Goal: Task Accomplishment & Management: Use online tool/utility

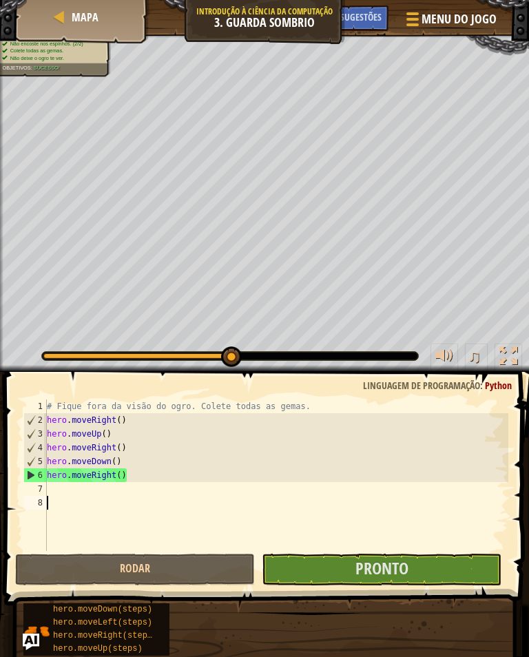
click at [435, 571] on button "Pronto" at bounding box center [382, 570] width 240 height 32
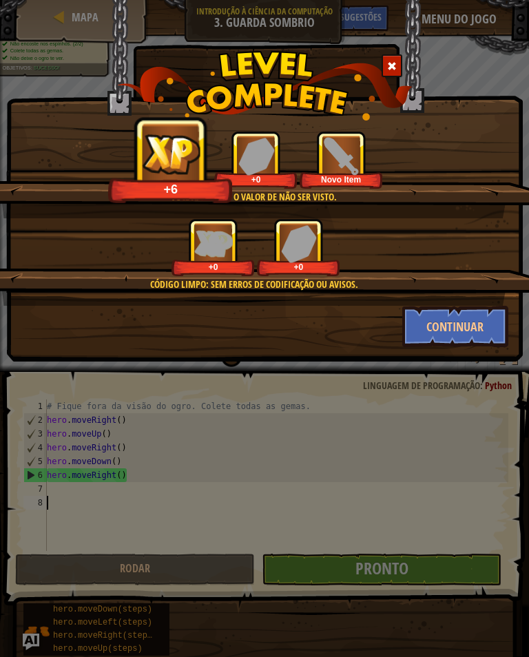
click at [480, 321] on button "Continuar" at bounding box center [455, 326] width 107 height 41
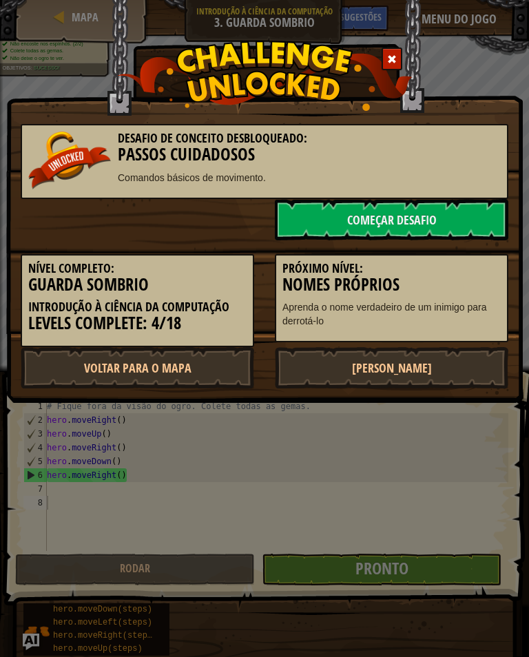
click at [460, 214] on link "Começar Desafio" at bounding box center [392, 219] width 234 height 41
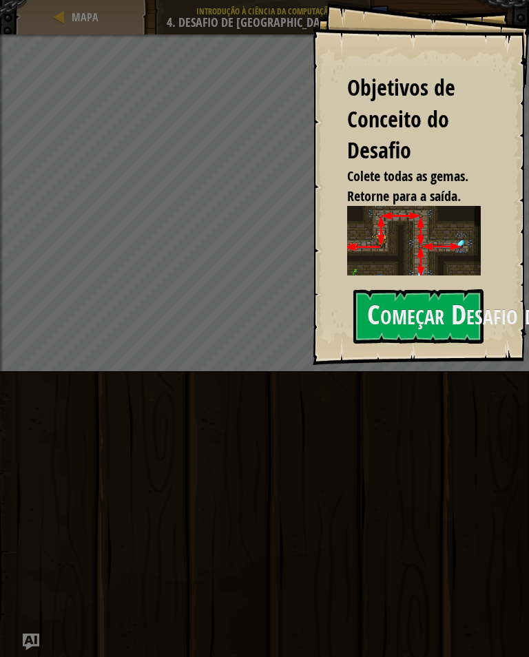
click at [435, 295] on button "Começar Desafio de Conceitos" at bounding box center [418, 316] width 130 height 54
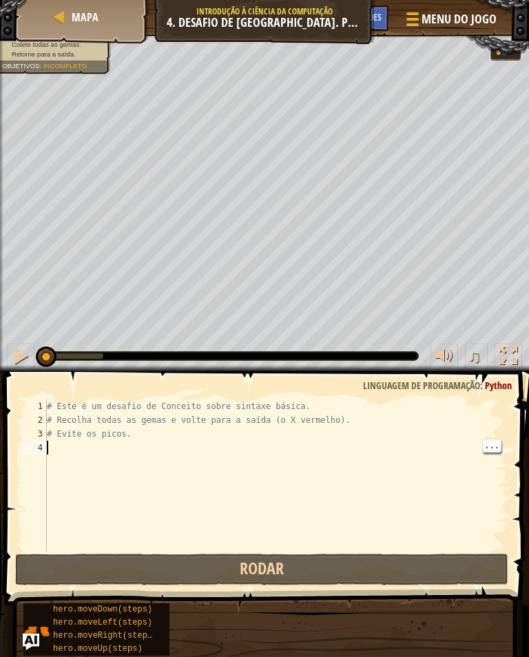
click at [63, 444] on div "# Este é um desafio de Conceito sobre sintaxe básica. # Recolha todas as gemas …" at bounding box center [276, 489] width 464 height 179
click at [75, 448] on div "# Este é um desafio de Conceito sobre sintaxe básica. # Recolha todas as gemas …" at bounding box center [276, 489] width 464 height 179
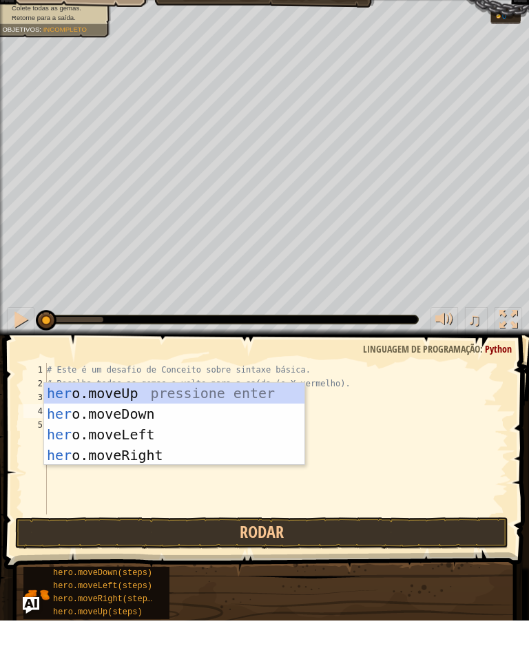
scroll to position [6, 1]
type textarea "hero"
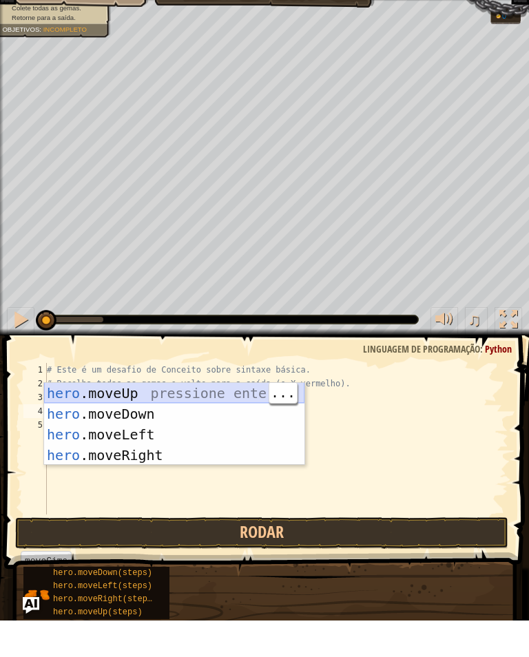
click at [239, 420] on div "hero .moveUp pressione enter hero .moveDown pressione enter hero .moveLeft pres…" at bounding box center [174, 482] width 260 height 124
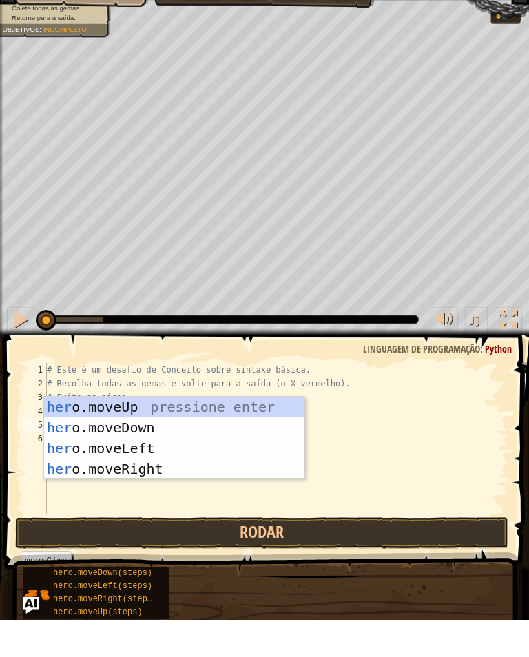
type textarea "hero"
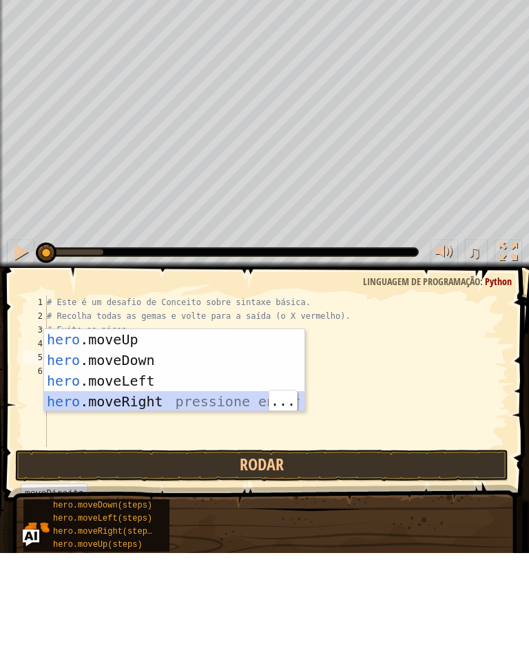
scroll to position [6, 0]
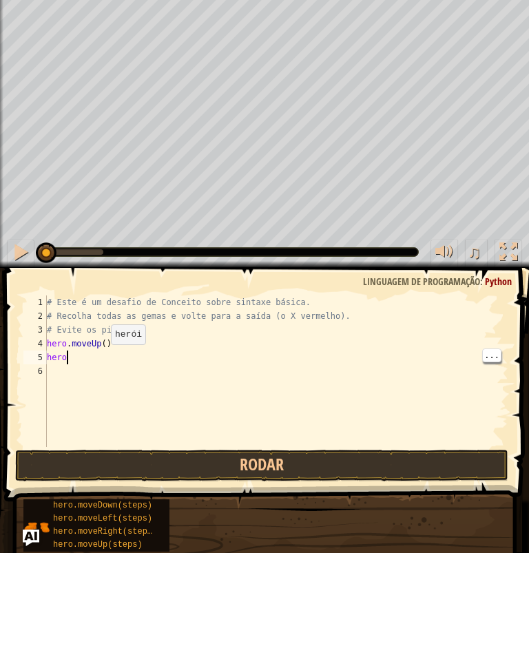
type textarea "hero."
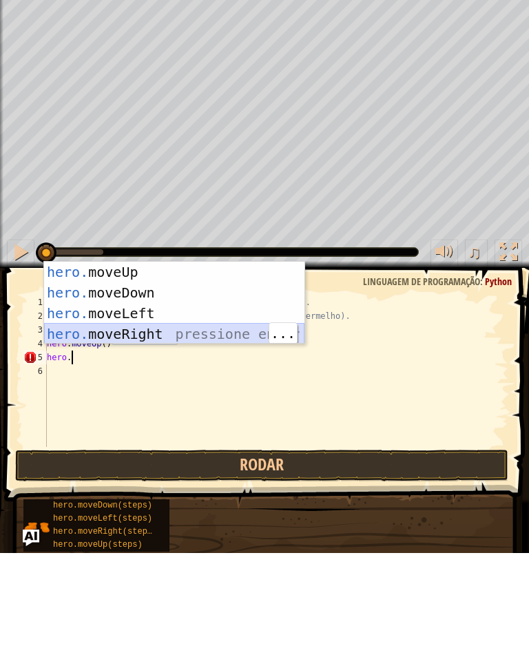
click at [185, 366] on div "hero. moveUp pressione enter hero. moveDown pressione enter hero. moveLeft pres…" at bounding box center [174, 428] width 260 height 124
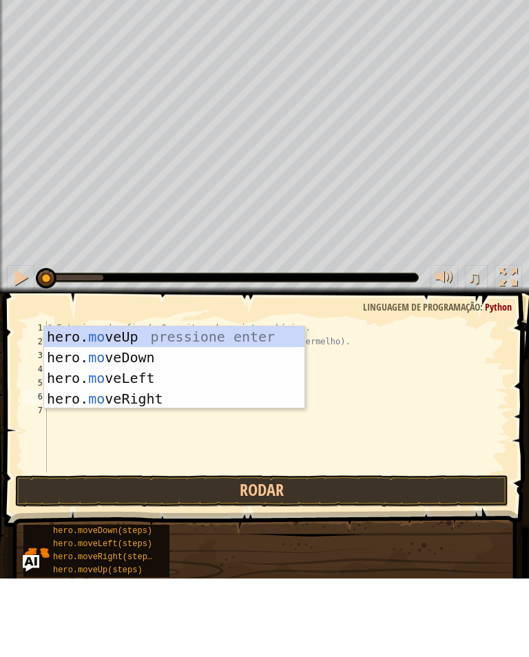
type textarea "mov"
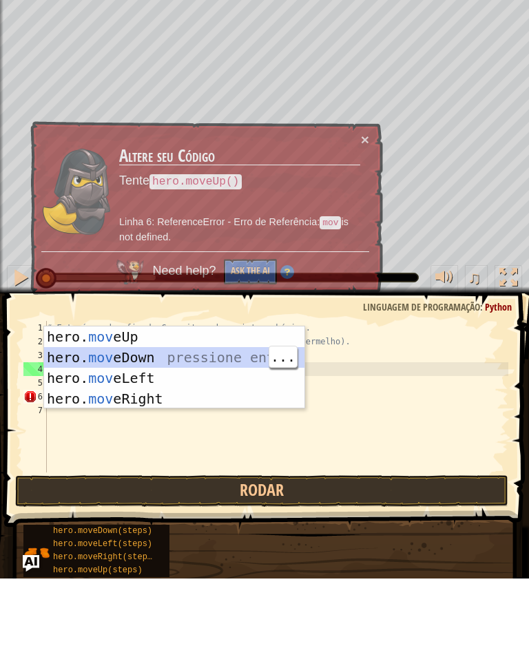
click at [187, 405] on div "hero. mov eUp pressione enter hero. mov eDown pressione enter hero. mov eLeft p…" at bounding box center [174, 467] width 260 height 124
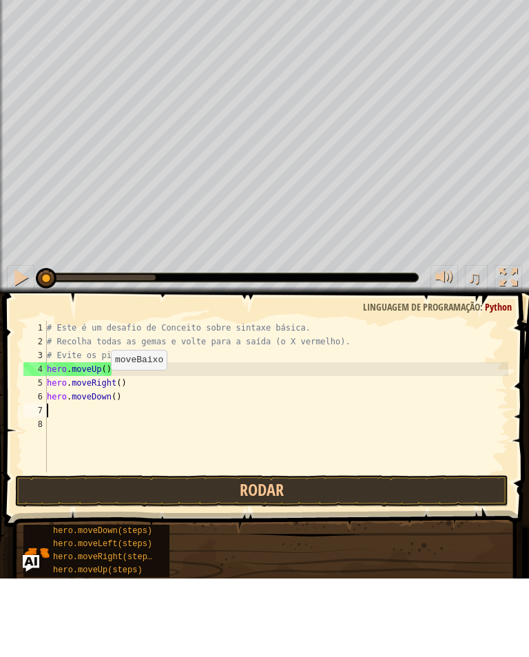
scroll to position [6, 0]
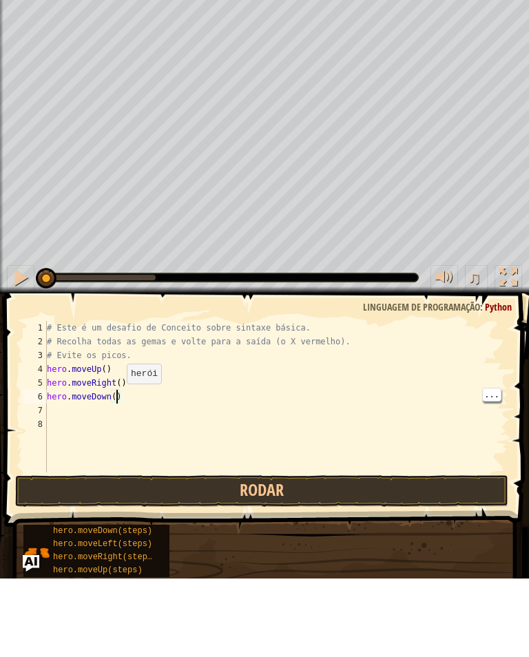
type textarea "hero.moveDown(2)"
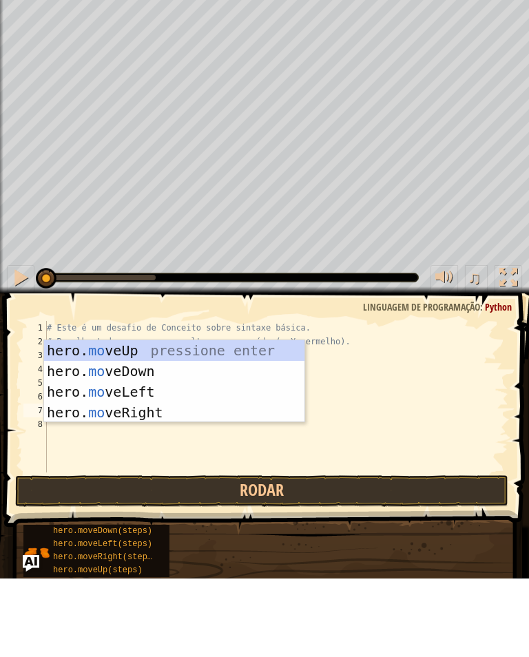
scroll to position [6, 1]
type textarea "move"
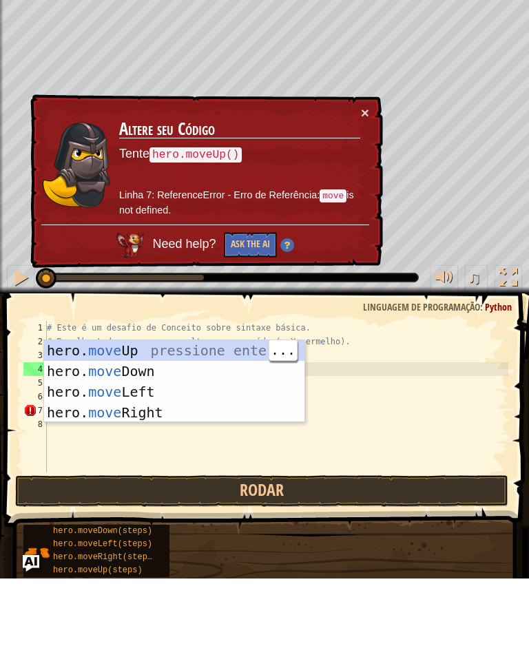
click at [132, 419] on div "hero. move Up pressione enter hero. move Down pressione enter hero. move Left p…" at bounding box center [174, 481] width 260 height 124
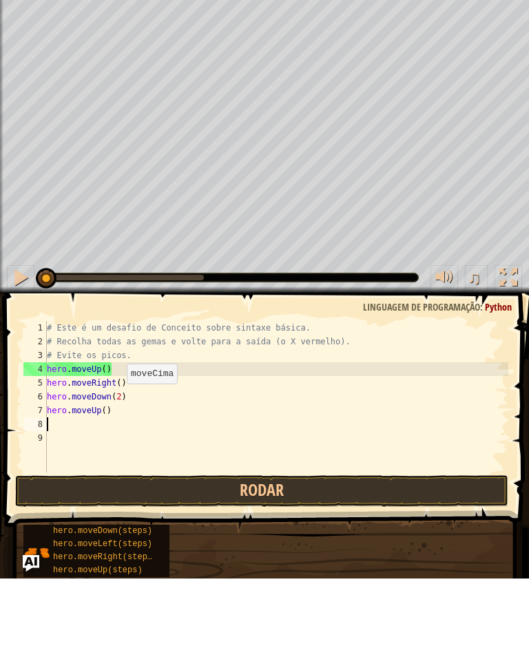
scroll to position [6, 0]
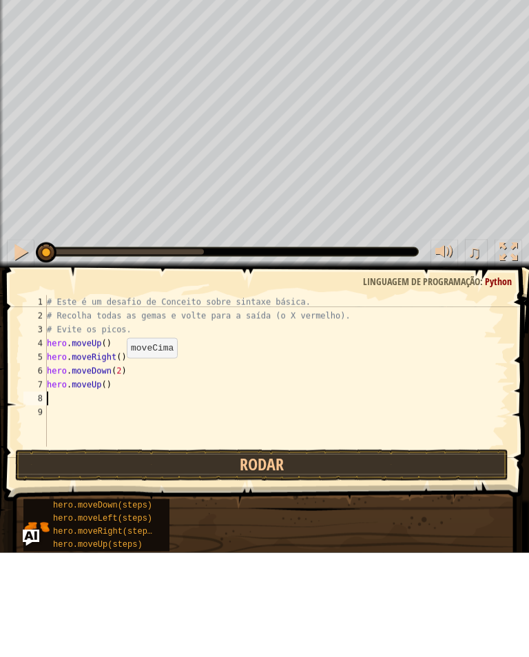
type textarea "k"
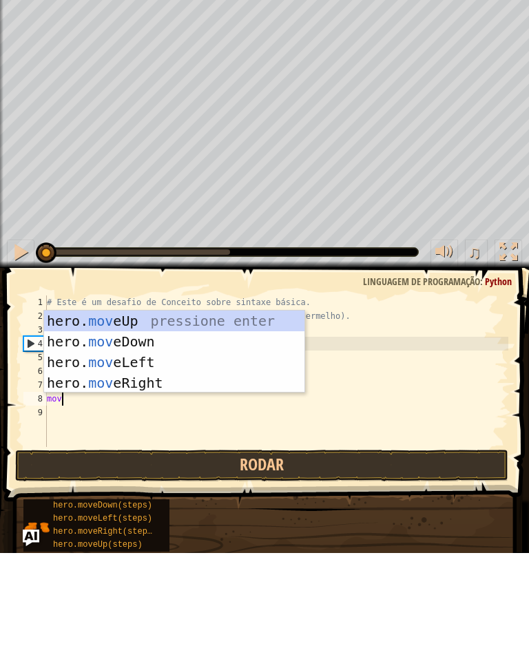
scroll to position [6, 1]
type textarea "move"
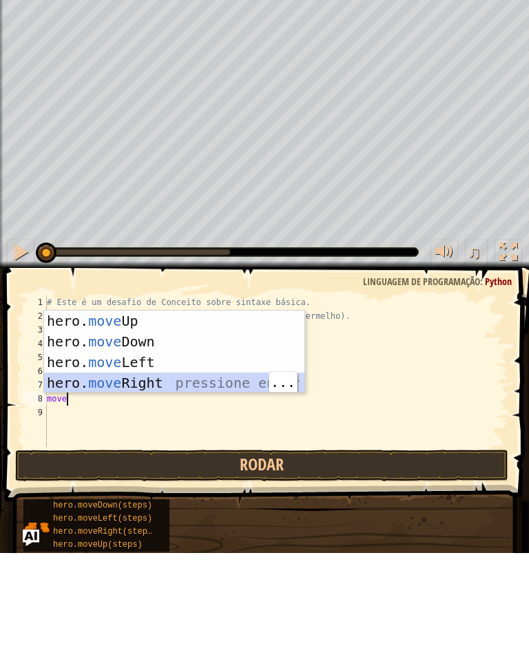
click at [170, 415] on div "hero. move Up pressione enter hero. move Down pressione enter hero. move Left p…" at bounding box center [174, 477] width 260 height 124
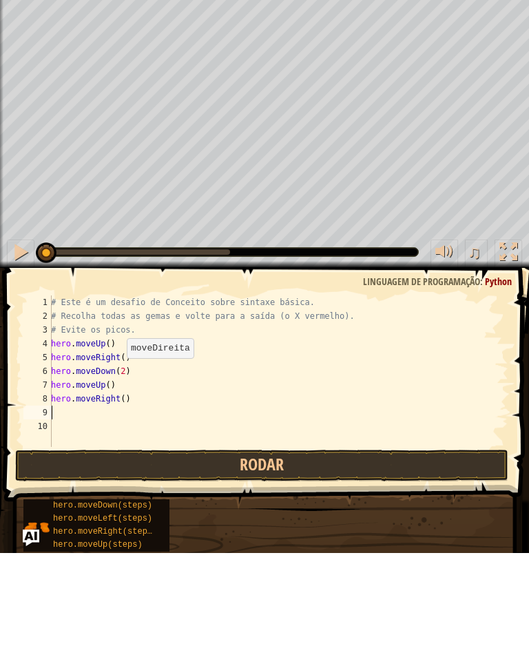
scroll to position [6, 0]
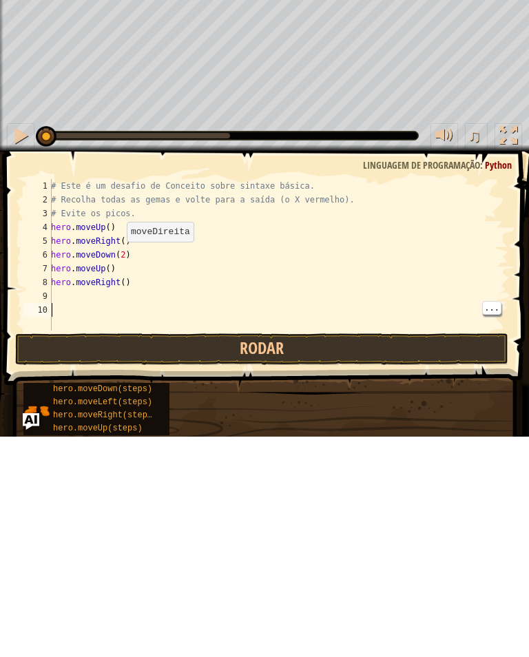
click at [302, 554] on button "Rodar" at bounding box center [261, 570] width 493 height 32
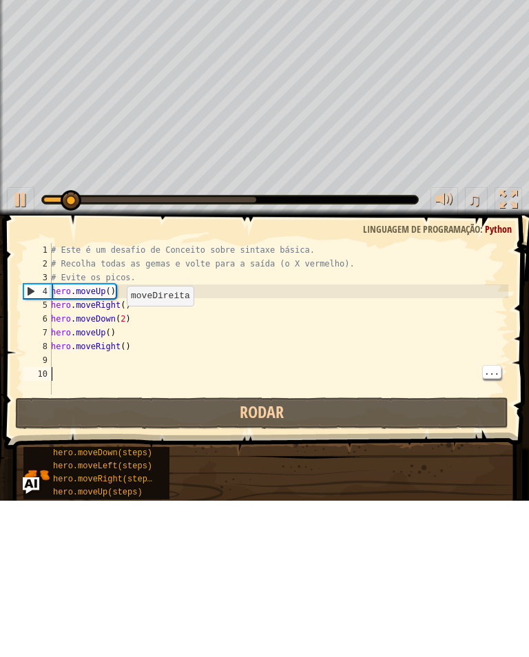
scroll to position [0, 0]
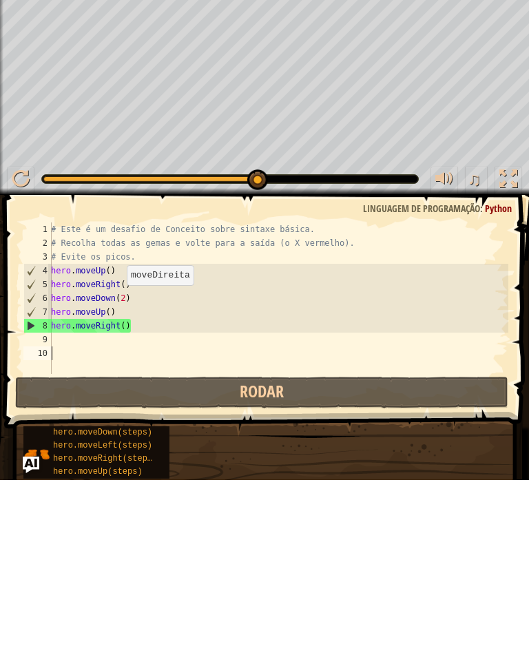
click at [407, 554] on button "Rodar" at bounding box center [261, 570] width 493 height 32
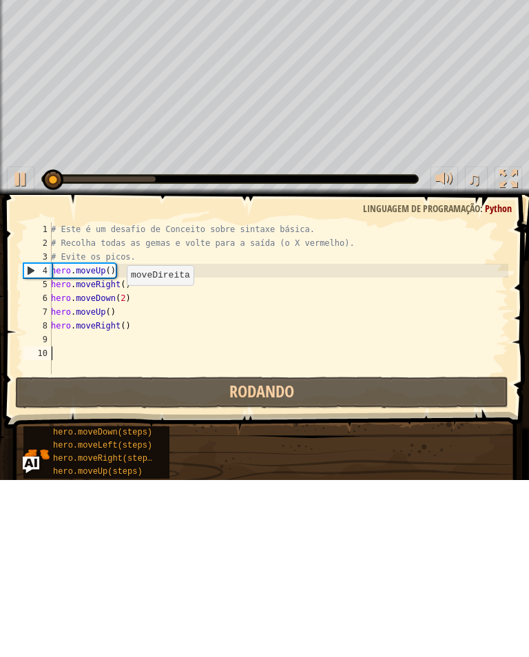
click at [401, 554] on button "Rodando" at bounding box center [261, 570] width 493 height 32
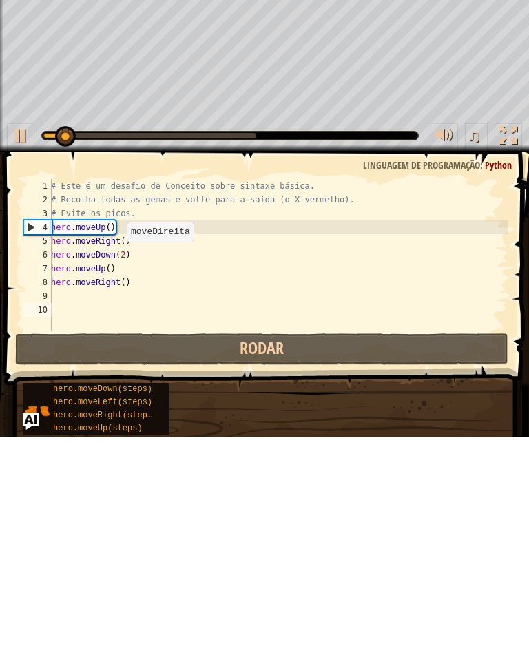
click at [395, 554] on button "Rodar" at bounding box center [261, 570] width 493 height 32
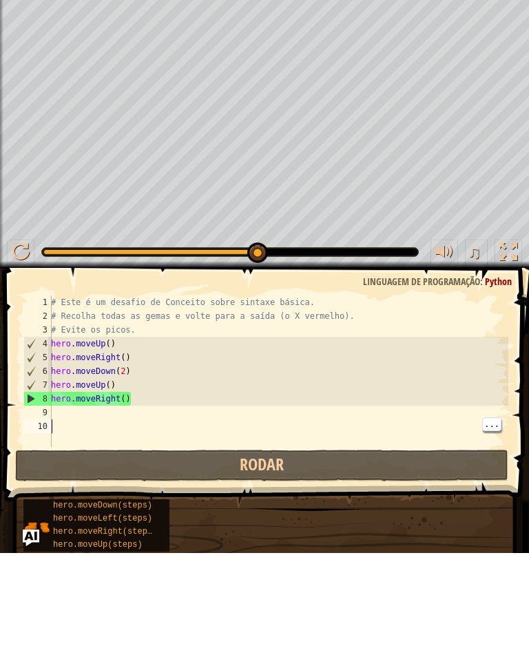
click at [81, 410] on div "# Este é um desafio de Conceito sobre sintaxe básica. # Recolha todas as gemas …" at bounding box center [278, 489] width 460 height 179
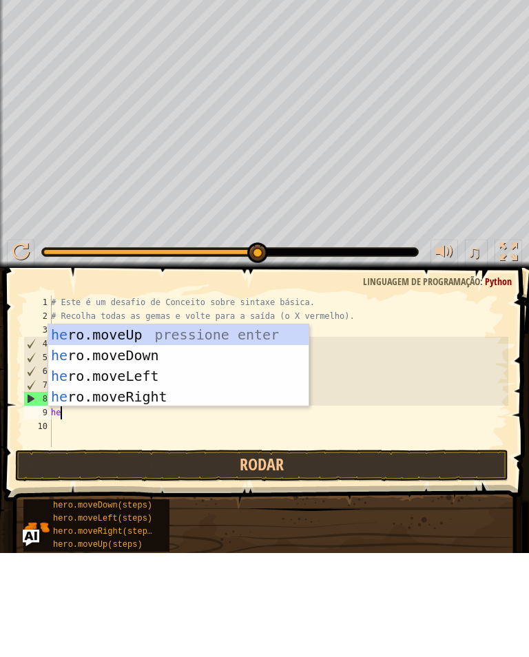
scroll to position [6, 1]
type textarea "hero"
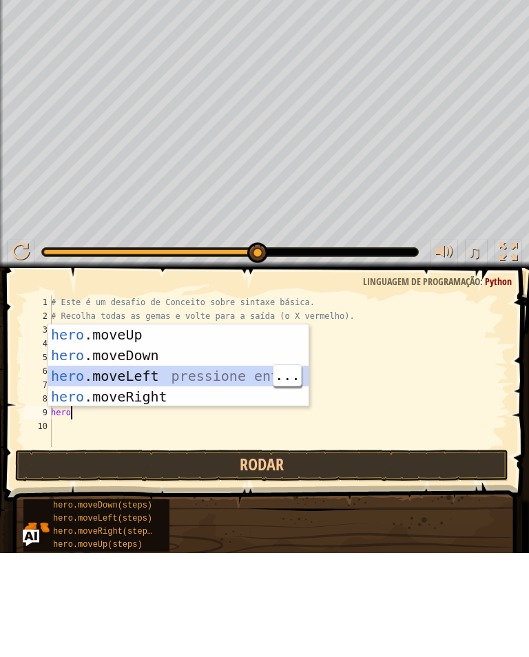
click at [100, 429] on div "hero .moveUp pressione enter hero .moveDown pressione enter hero .moveLeft pres…" at bounding box center [178, 491] width 260 height 124
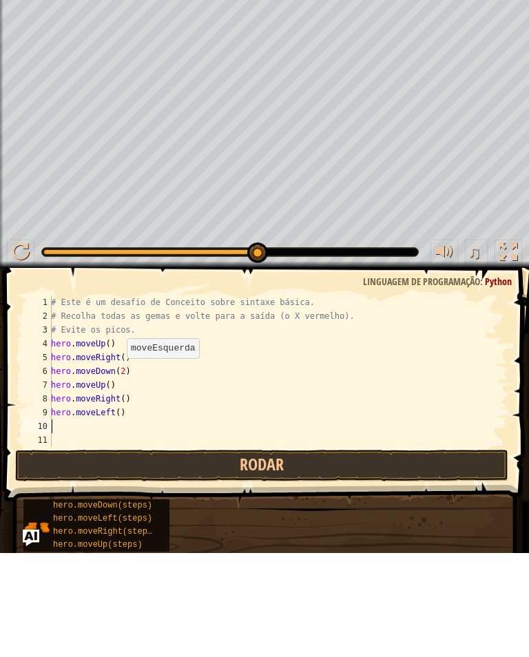
scroll to position [6, 0]
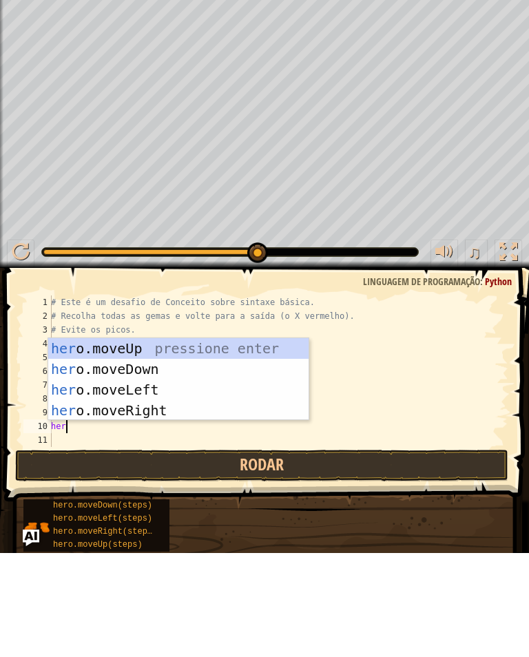
type textarea "hero"
click at [150, 442] on div "hero .moveUp pressione enter hero .moveDown pressione enter hero .moveLeft pres…" at bounding box center [178, 504] width 260 height 124
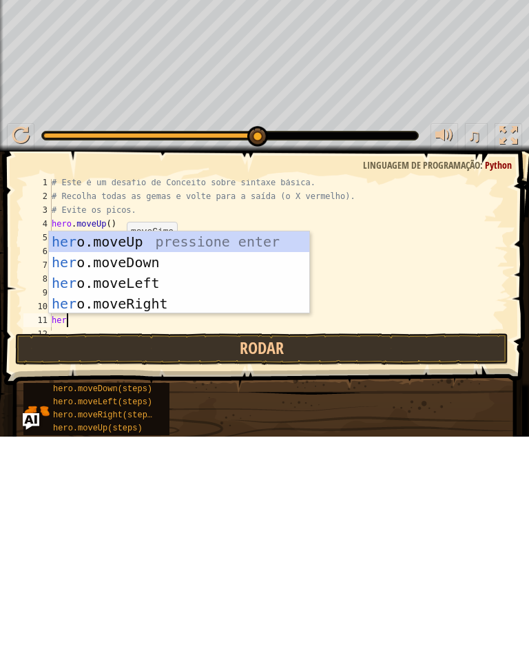
type textarea "hero"
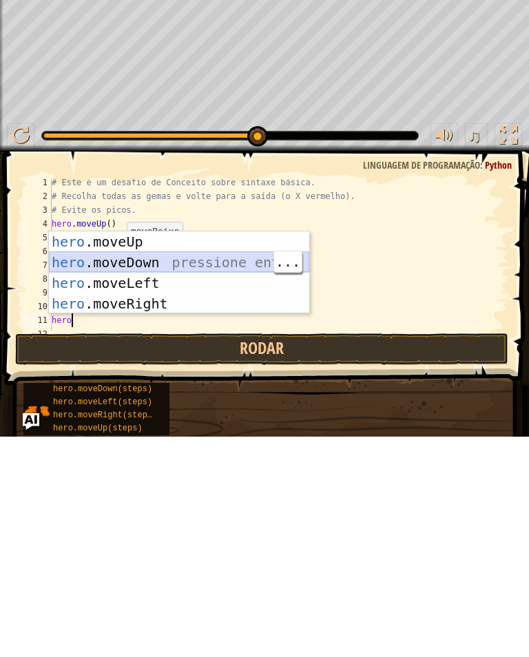
click at [227, 452] on div "hero .moveUp pressione enter hero .moveDown pressione enter hero .moveLeft pres…" at bounding box center [179, 514] width 260 height 124
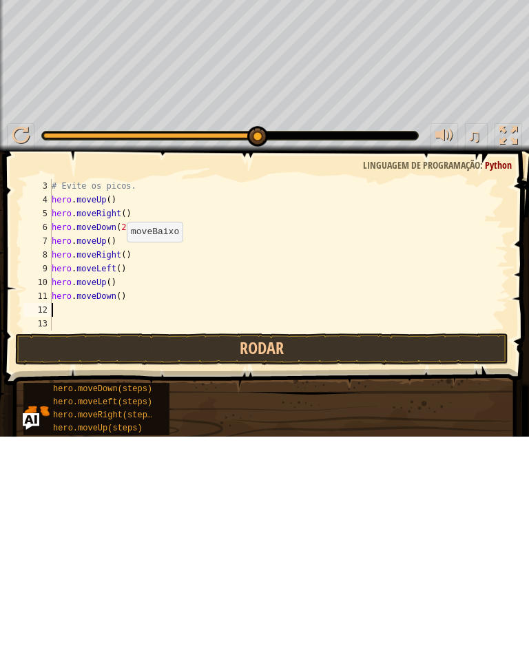
scroll to position [28, 0]
click at [124, 400] on div "# Evite os picos. hero . moveUp ( ) hero . moveRight ( ) hero . moveDown ( 2 ) …" at bounding box center [279, 489] width 460 height 179
type textarea "hero.moveL"
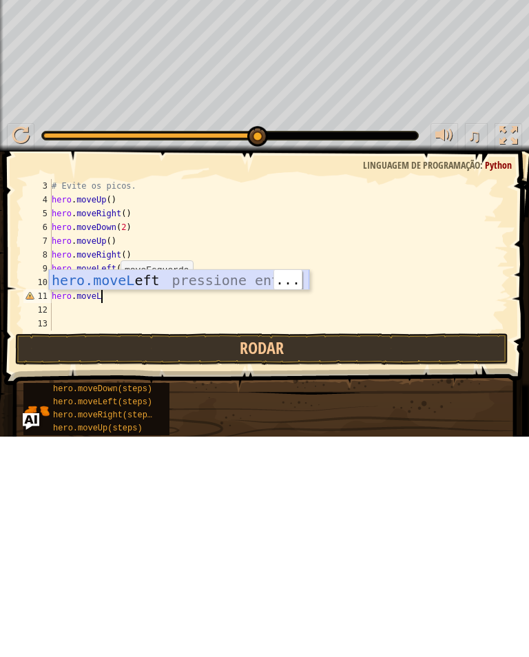
click at [134, 491] on div "hero.moveL eft pressione enter" at bounding box center [179, 522] width 260 height 62
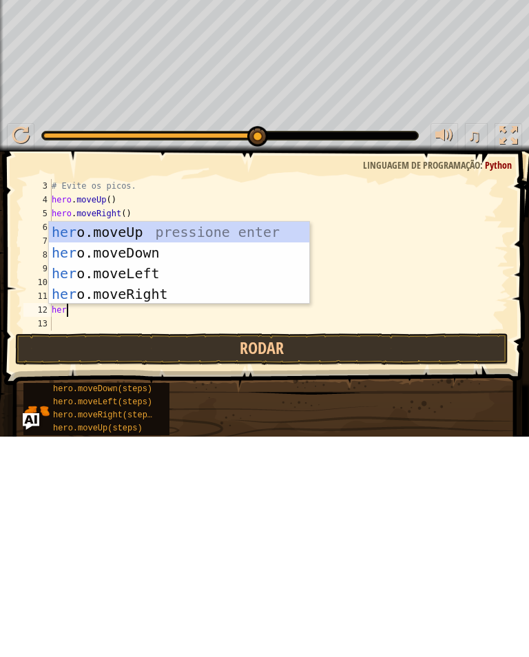
scroll to position [6, 1]
type textarea "hero"
click at [149, 442] on div "hero .moveUp pressione enter hero .moveDown pressione enter hero .moveLeft pres…" at bounding box center [179, 504] width 260 height 124
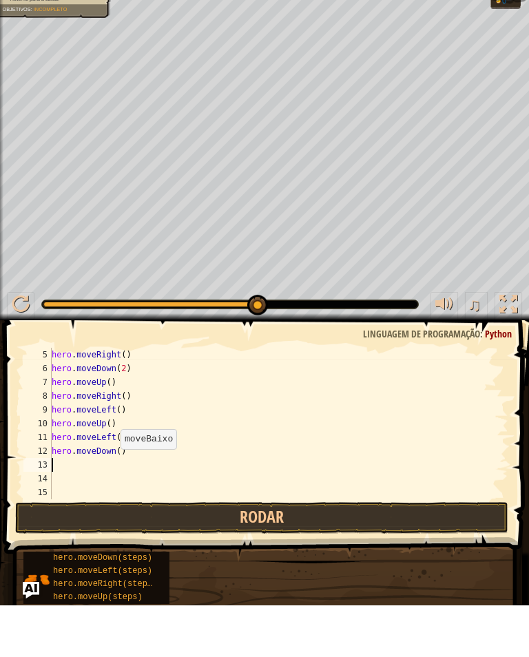
scroll to position [0, 0]
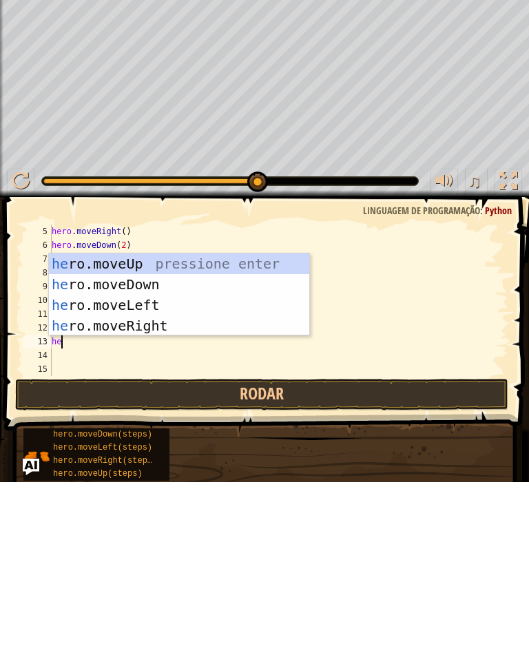
type textarea "hero"
click at [177, 429] on div "hero .moveUp pressione enter hero .moveDown pressione enter hero .moveLeft pres…" at bounding box center [179, 491] width 260 height 124
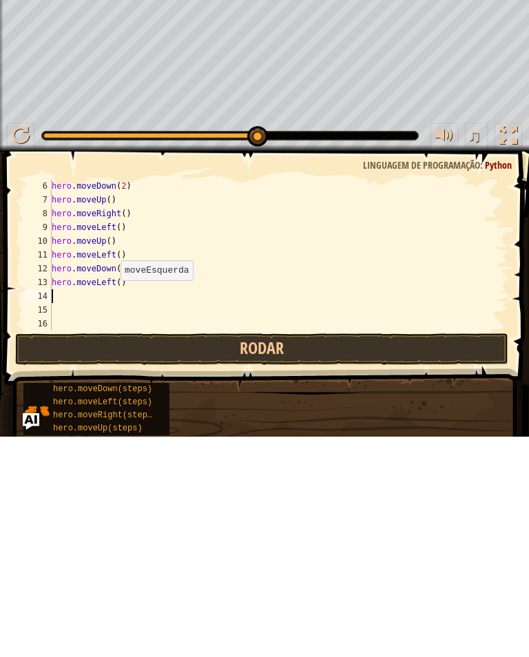
click at [367, 554] on button "Rodar" at bounding box center [261, 570] width 493 height 32
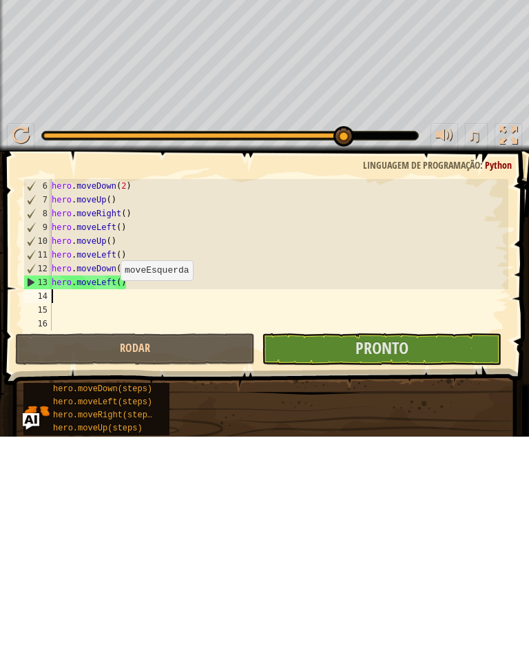
click at [451, 554] on button "Pronto" at bounding box center [382, 570] width 240 height 32
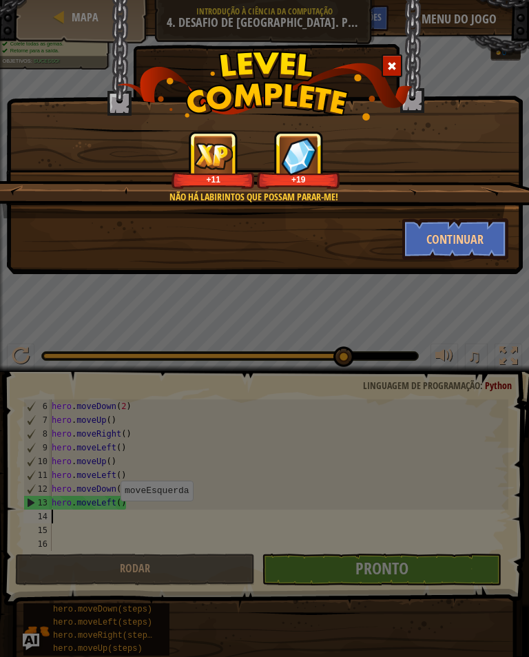
click at [473, 236] on button "Continuar" at bounding box center [455, 238] width 107 height 41
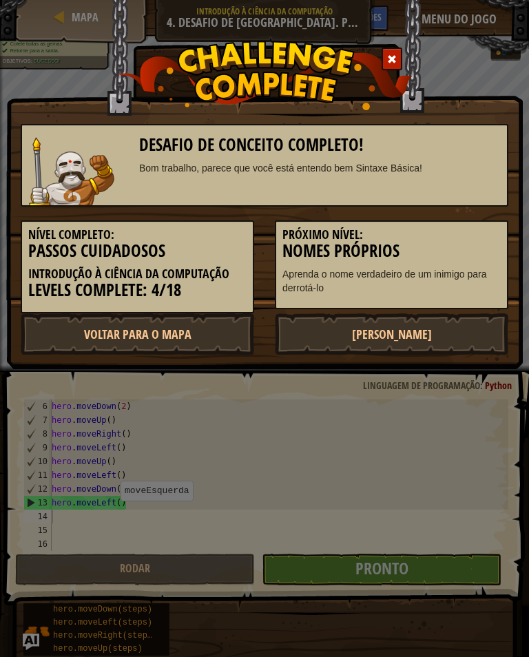
click at [474, 243] on h3 "Nomes Próprios" at bounding box center [391, 251] width 218 height 19
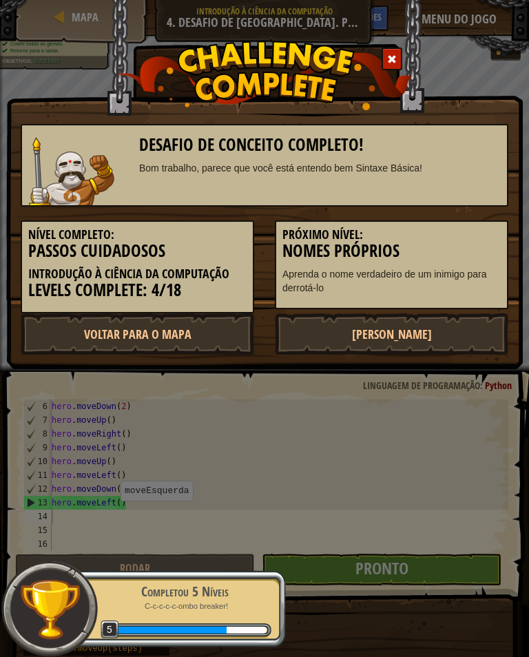
click at [233, 557] on div "Desafio de Conceito Completo! Bom trabalho, parece que você está entendo bem Si…" at bounding box center [264, 328] width 529 height 657
click at [251, 616] on div "Completou 5 Níveis C-c-c-c-c-ombo breaker! 5" at bounding box center [177, 608] width 217 height 77
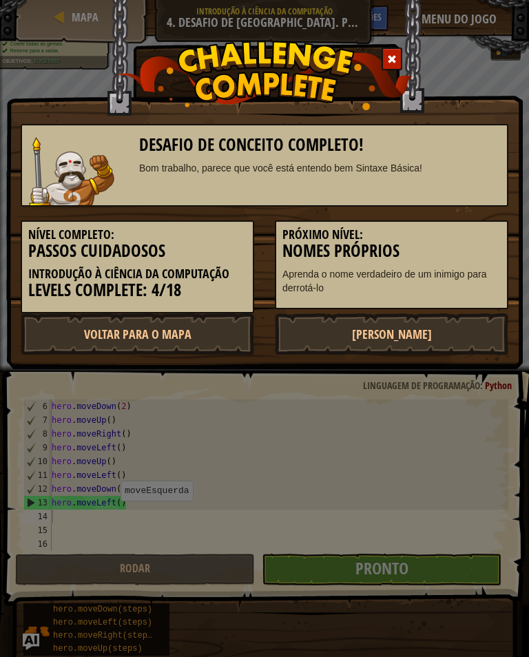
click at [397, 70] on img at bounding box center [265, 76] width 296 height 70
click at [528, 639] on div "Desafio de Conceito Completo! Bom trabalho, parece que você está entendo bem Si…" at bounding box center [264, 328] width 529 height 657
click at [99, 332] on link "Voltar para o Mapa" at bounding box center [138, 333] width 234 height 41
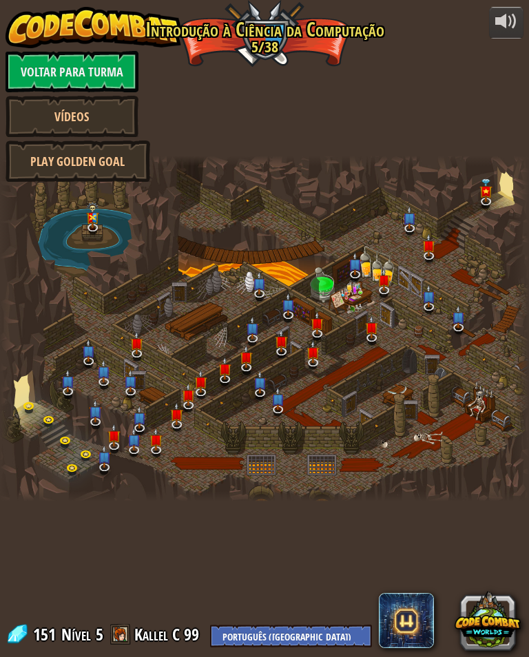
select select "pt-BR"
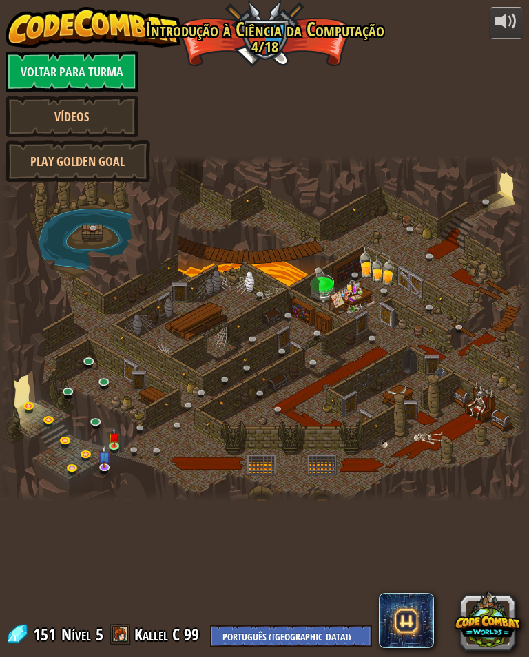
select select "pt-BR"
